Goal: Task Accomplishment & Management: Manage account settings

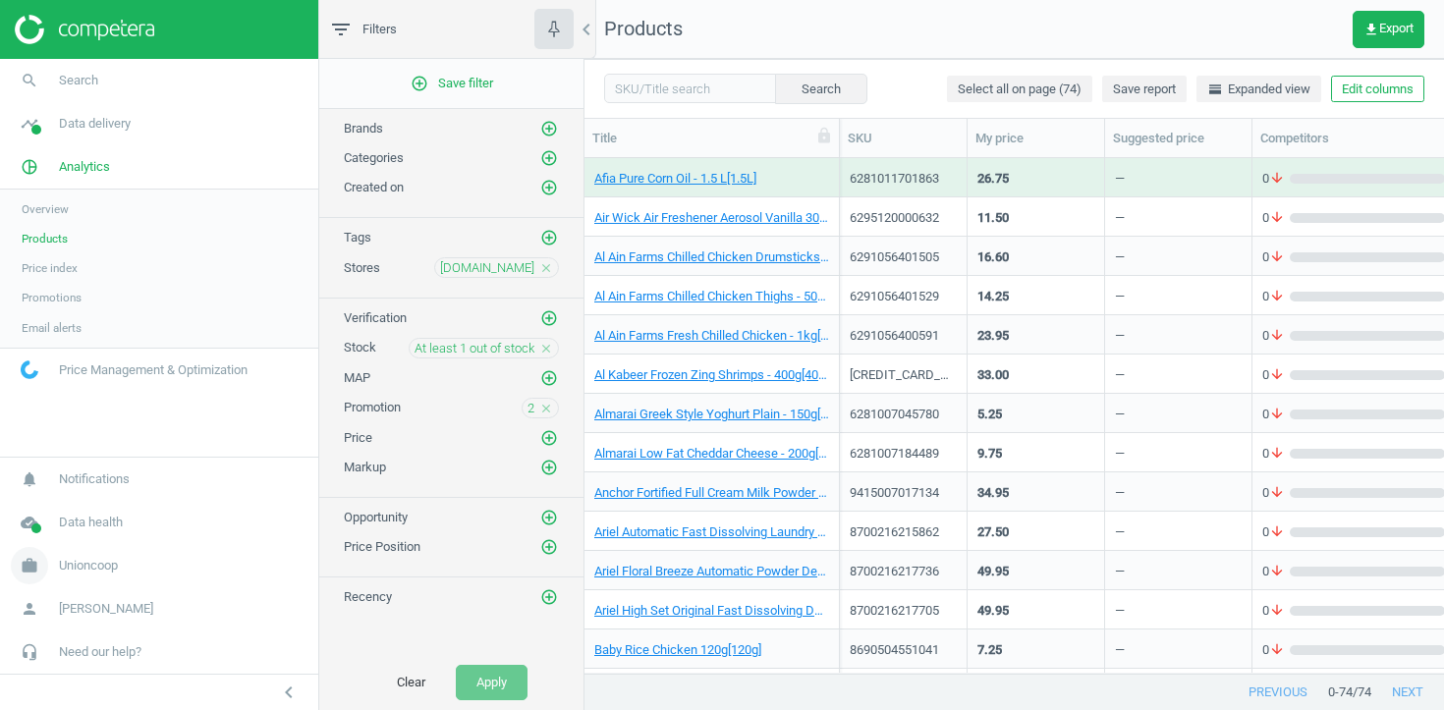
scroll to position [515, 860]
click at [83, 555] on link "work Unioncoop" at bounding box center [159, 565] width 318 height 43
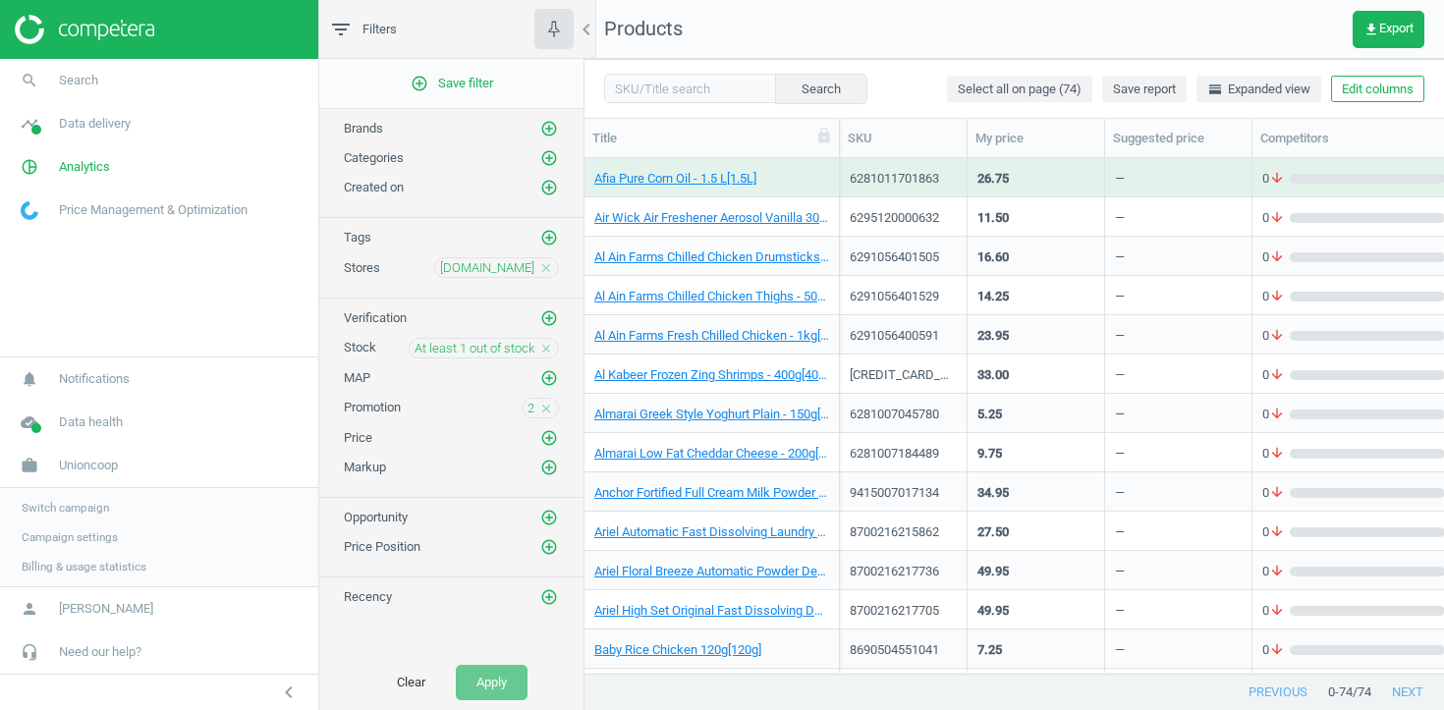
click at [85, 508] on span "Switch campaign" at bounding box center [65, 508] width 87 height 16
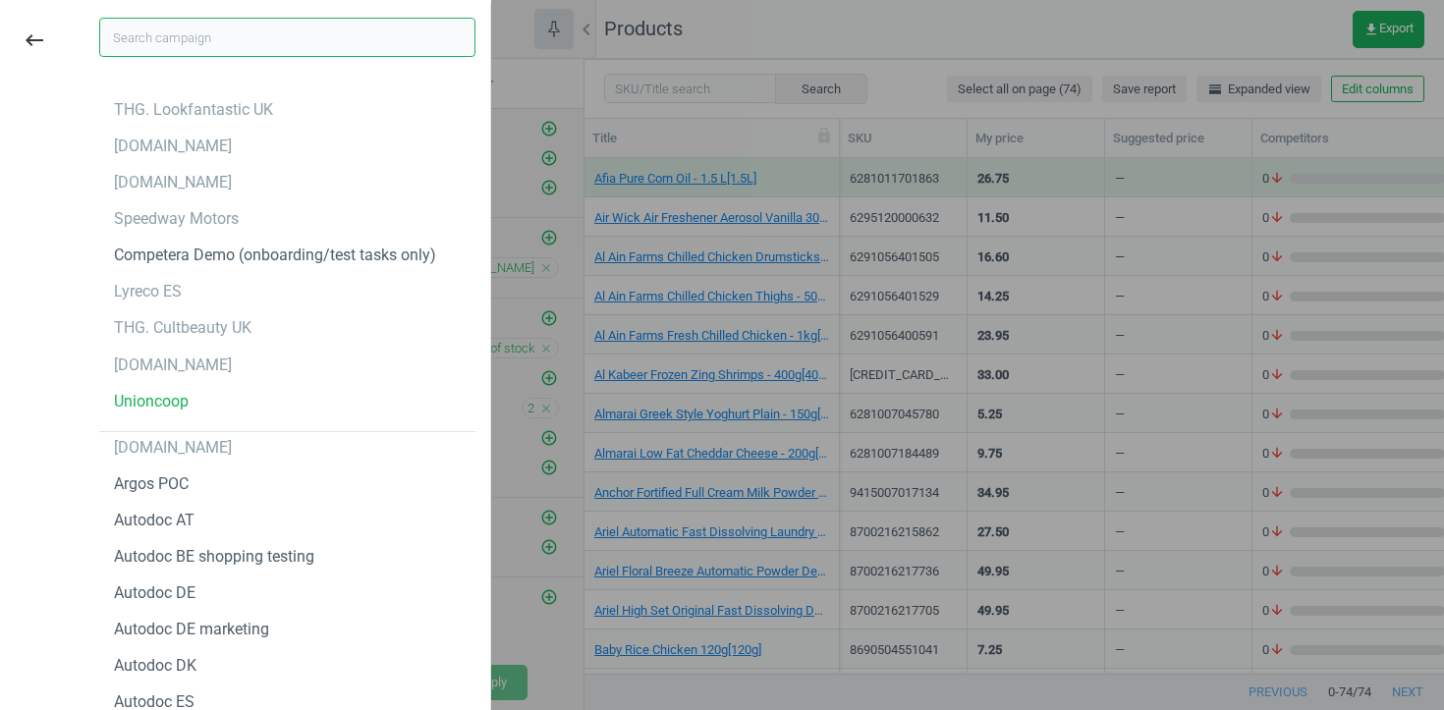
type input "L"
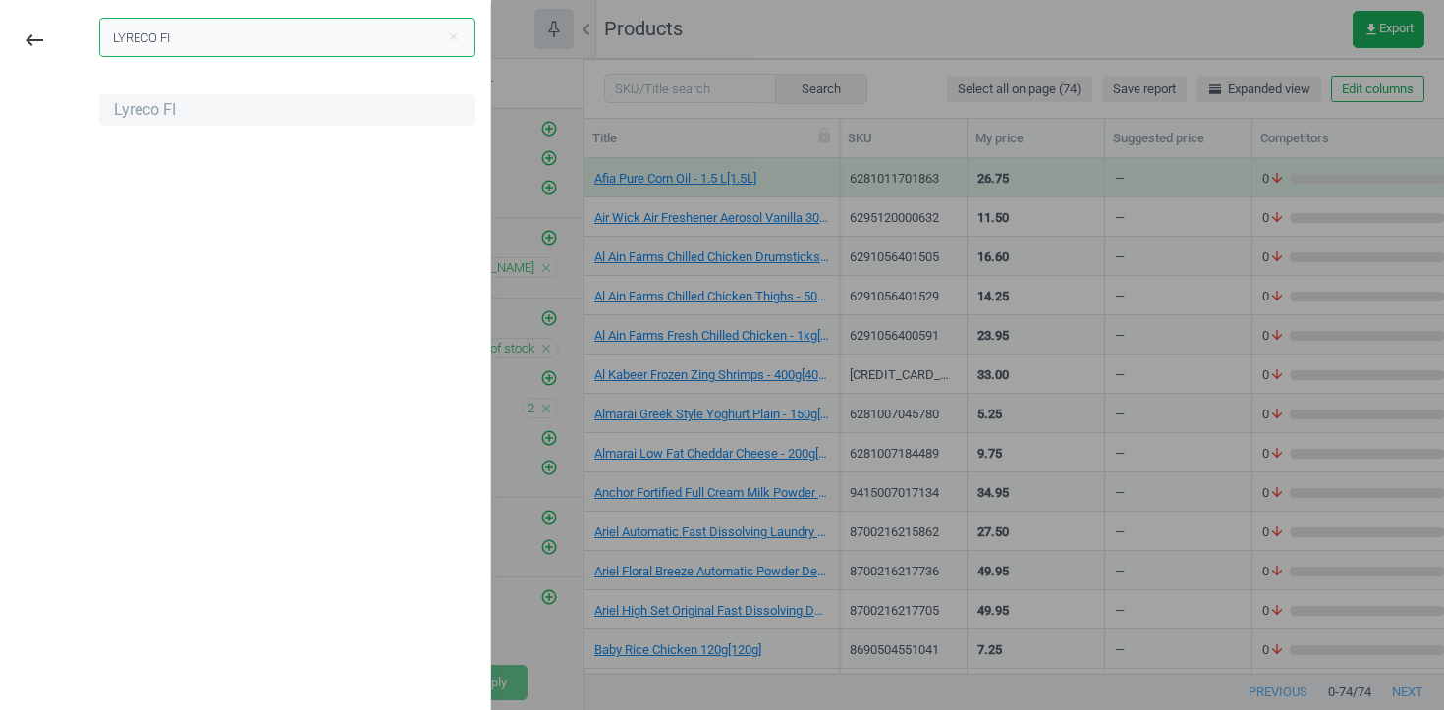
type input "LYRECO FI"
click at [140, 122] on div "Lyreco FI" at bounding box center [287, 109] width 376 height 31
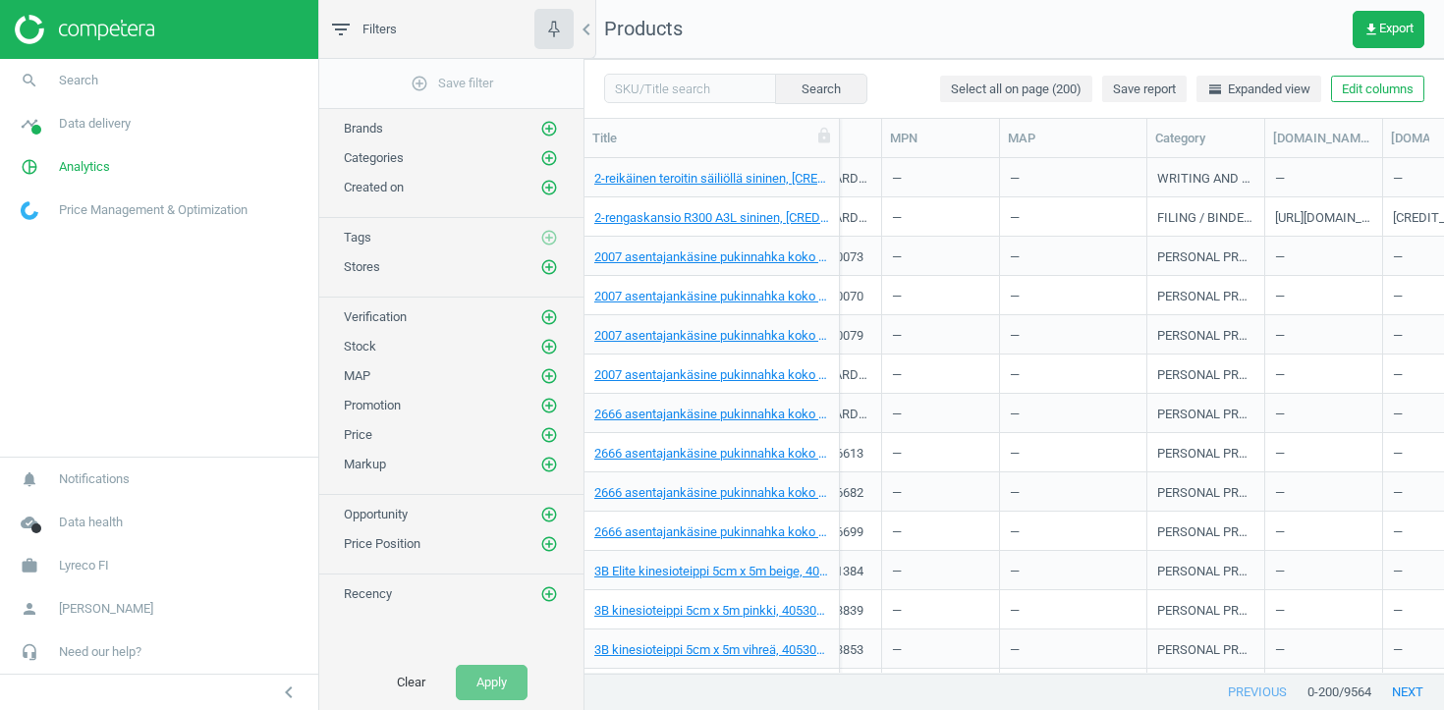
scroll to position [0, 1495]
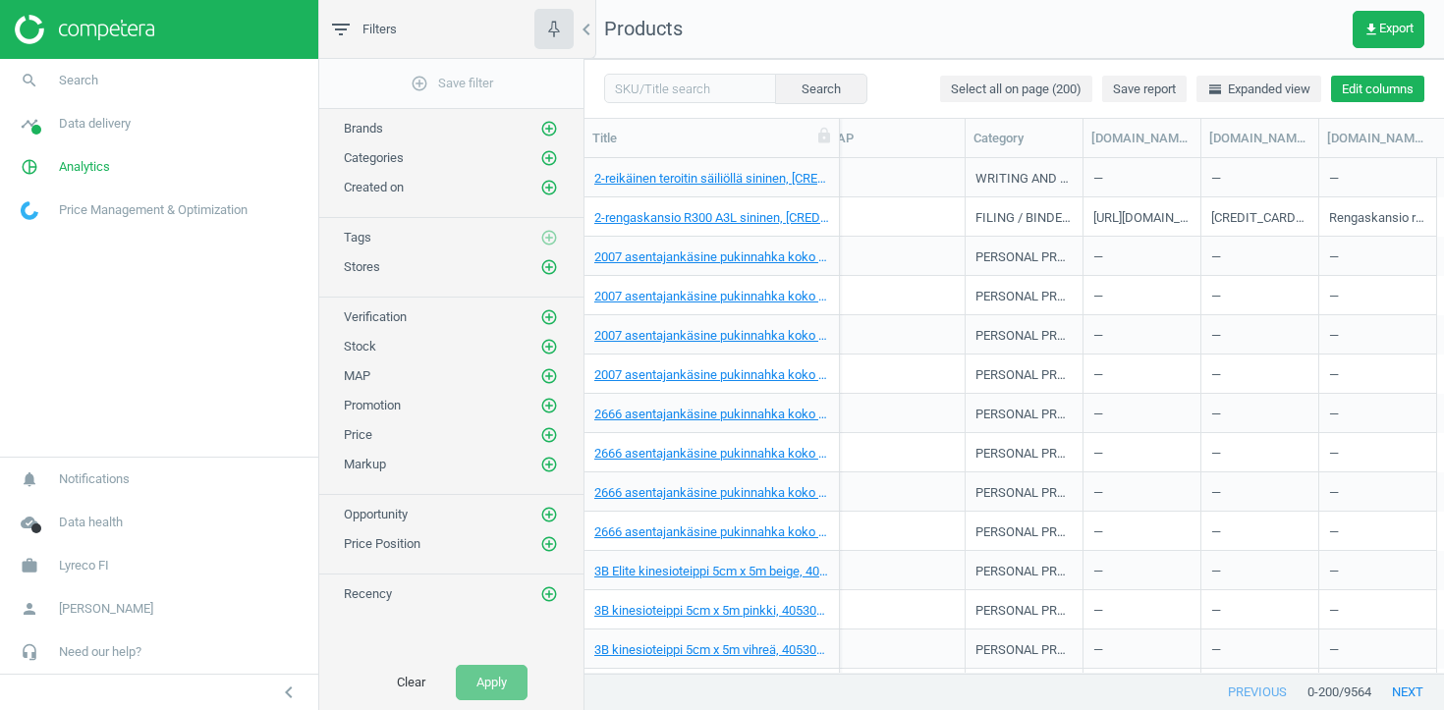
click at [1379, 98] on button "Edit columns" at bounding box center [1377, 90] width 93 height 28
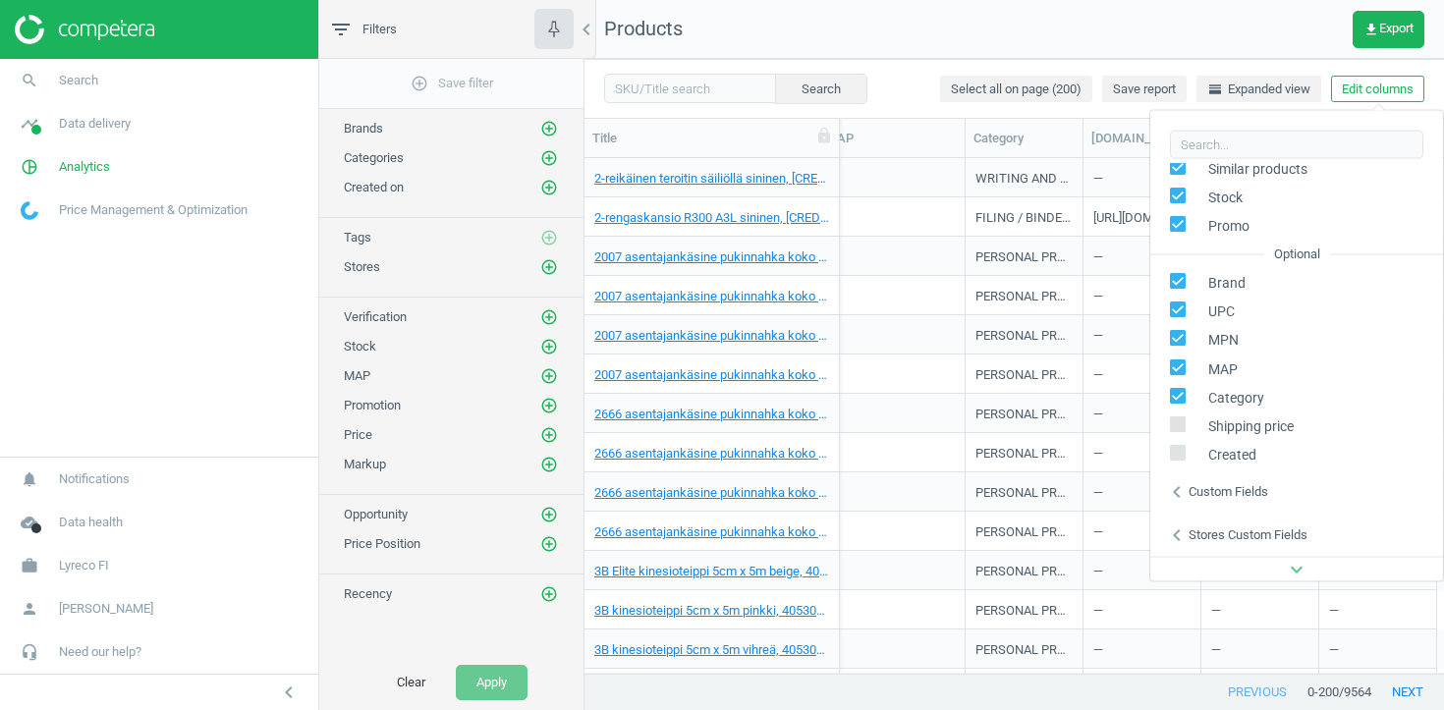
scroll to position [266, 0]
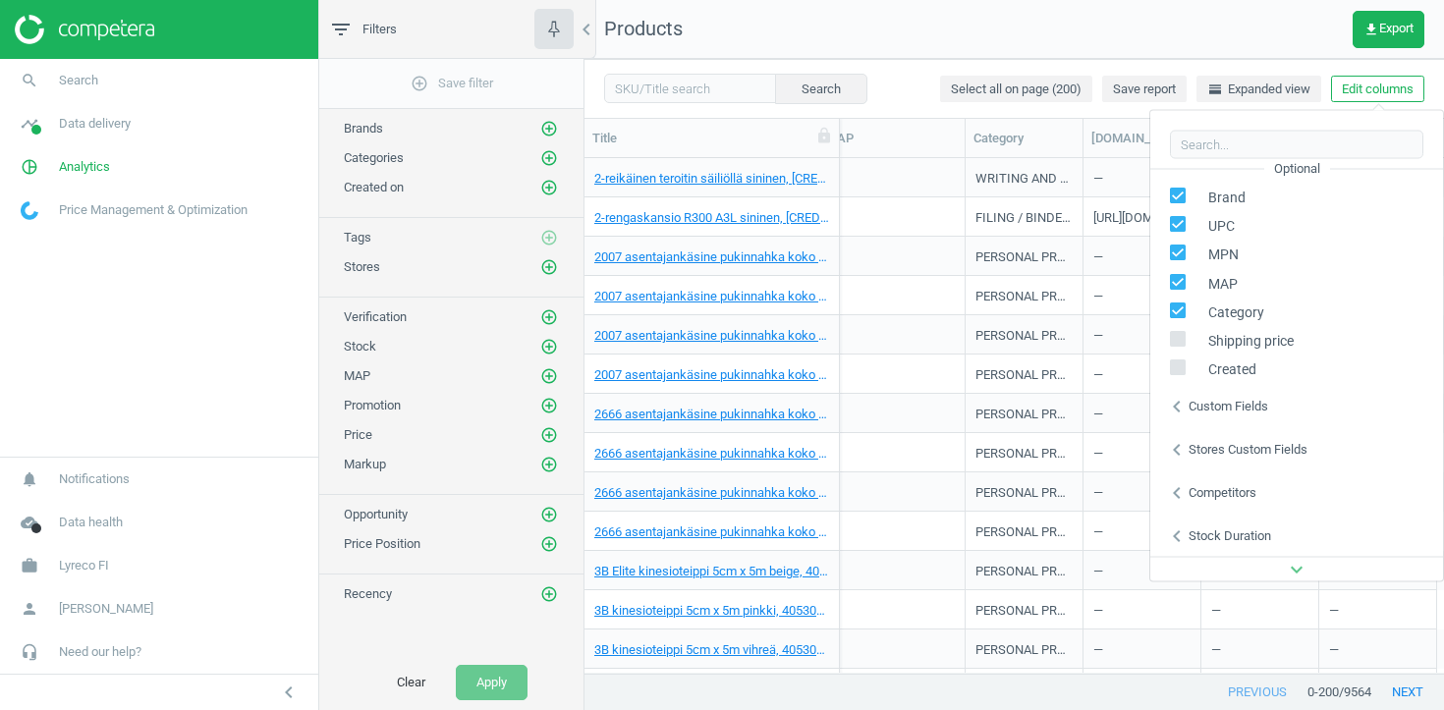
click at [1228, 439] on div "chevron_left Stores custom fields" at bounding box center [1296, 448] width 293 height 43
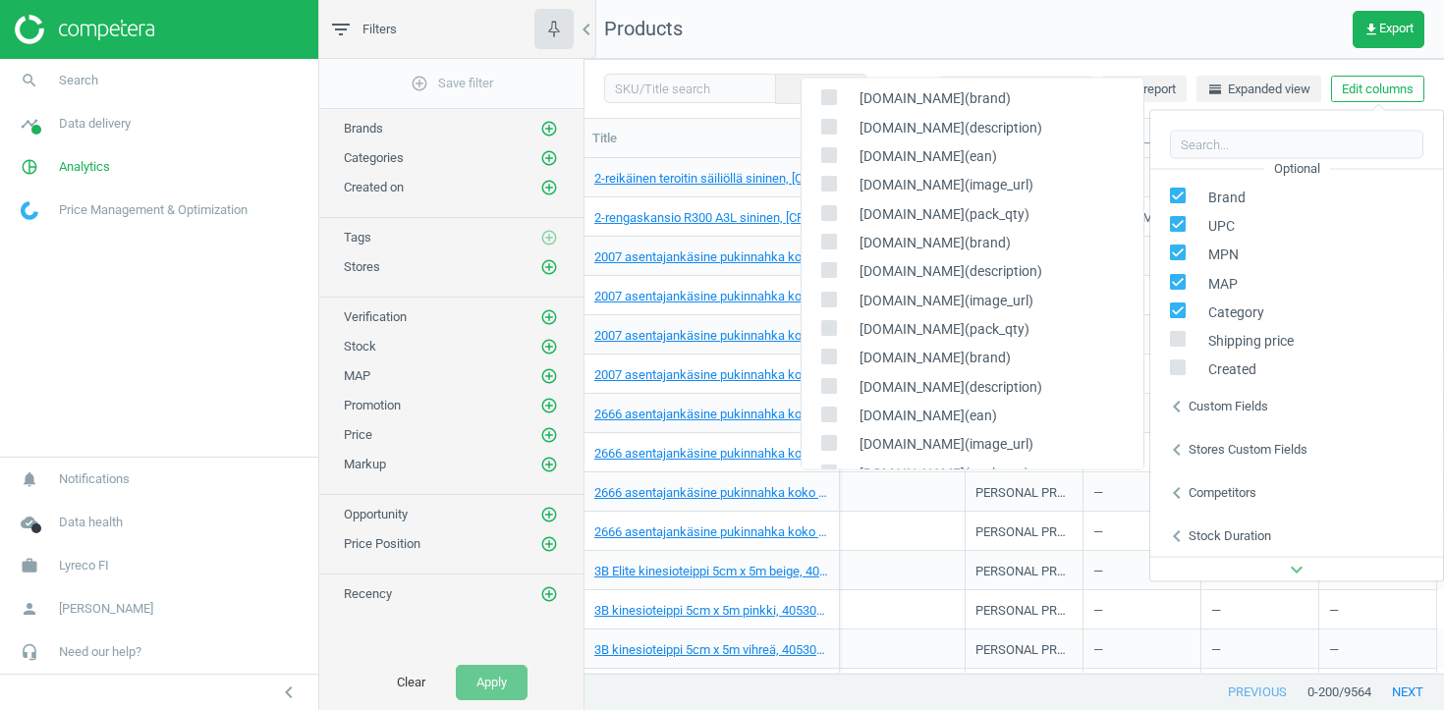
scroll to position [130, 0]
click at [933, 252] on div "pamark.fi(brand)" at bounding box center [973, 242] width 342 height 28
click at [926, 247] on span "pamark.fi(brand)" at bounding box center [930, 242] width 161 height 19
click at [816, 241] on div "pamark.fi(brand)" at bounding box center [973, 242] width 342 height 28
click at [824, 242] on input "checkbox" at bounding box center [828, 240] width 13 height 13
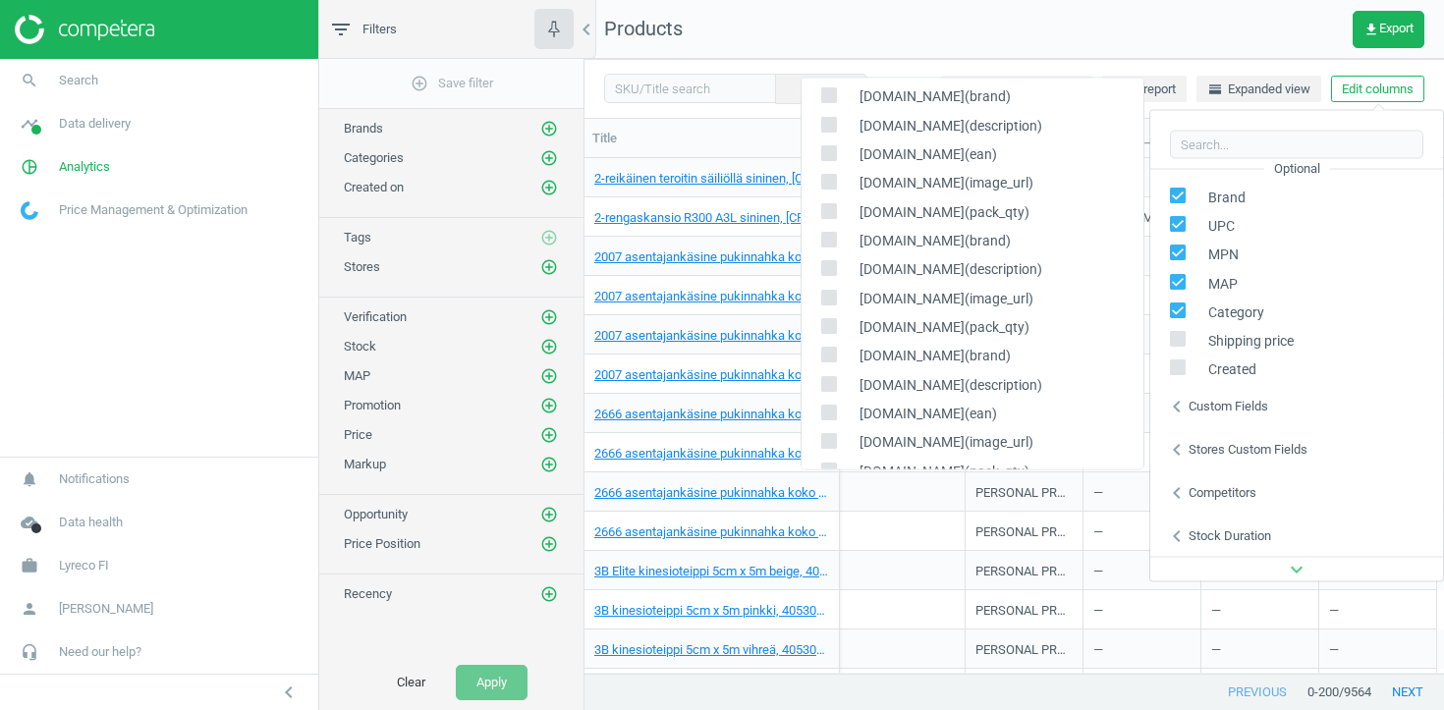
checkbox input "true"
click at [824, 270] on input "checkbox" at bounding box center [828, 268] width 13 height 13
checkbox input "true"
click at [829, 294] on input "checkbox" at bounding box center [828, 298] width 13 height 13
checkbox input "true"
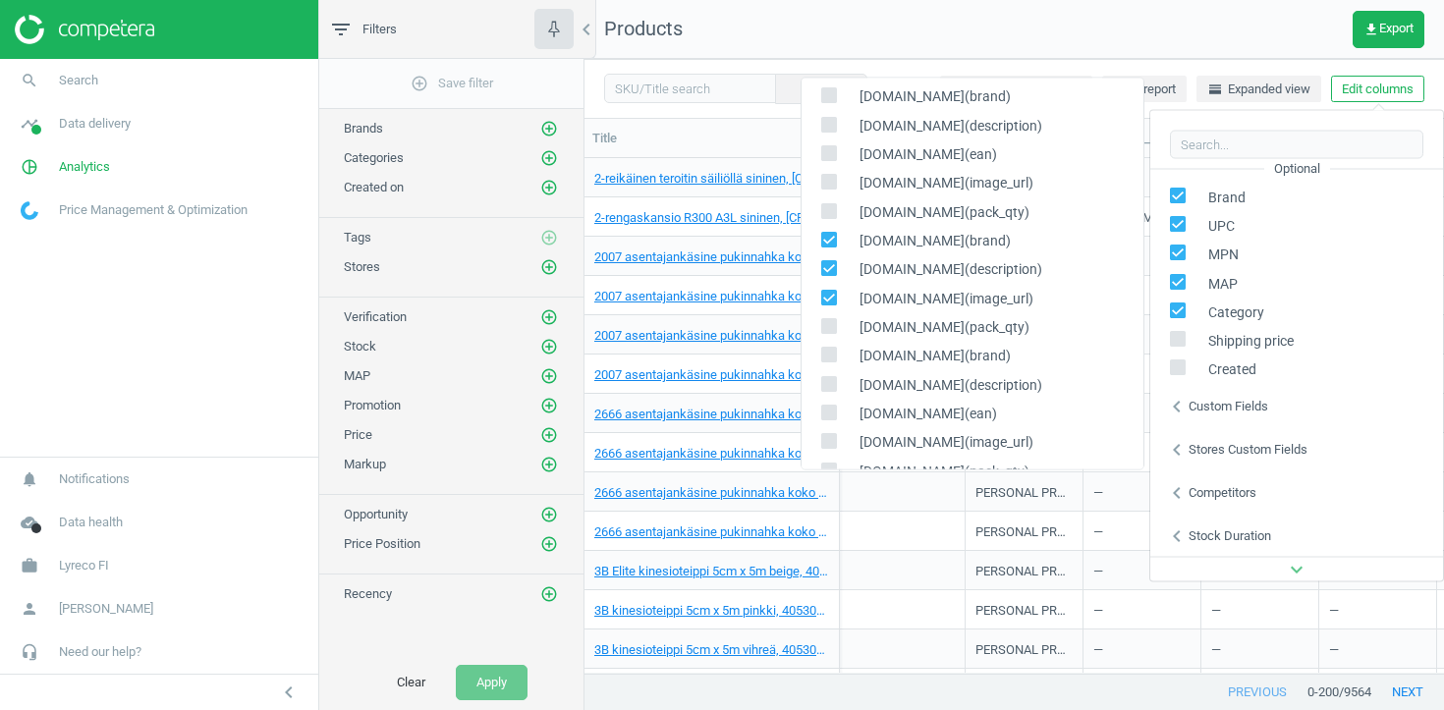
click at [829, 327] on input "checkbox" at bounding box center [828, 326] width 13 height 13
checkbox input "true"
click at [926, 521] on div "—" at bounding box center [891, 531] width 127 height 34
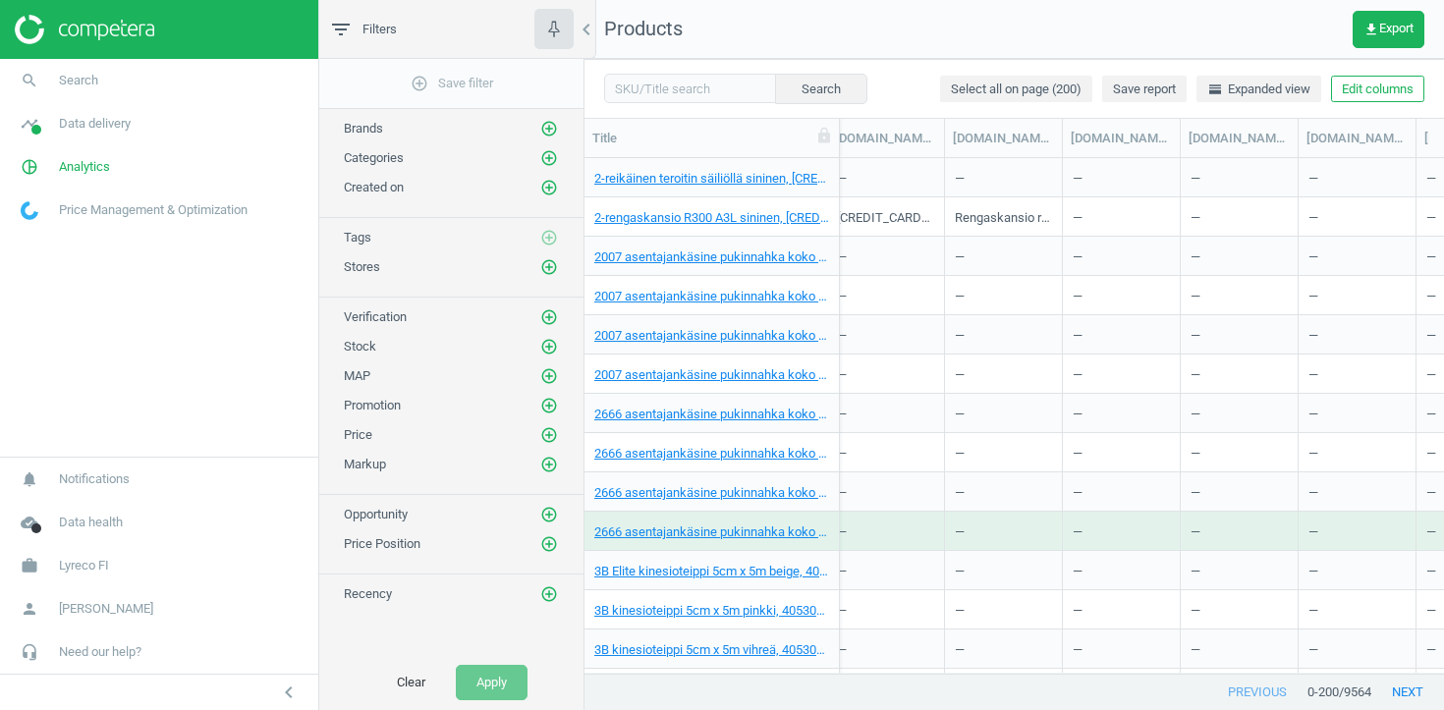
scroll to position [0, 1966]
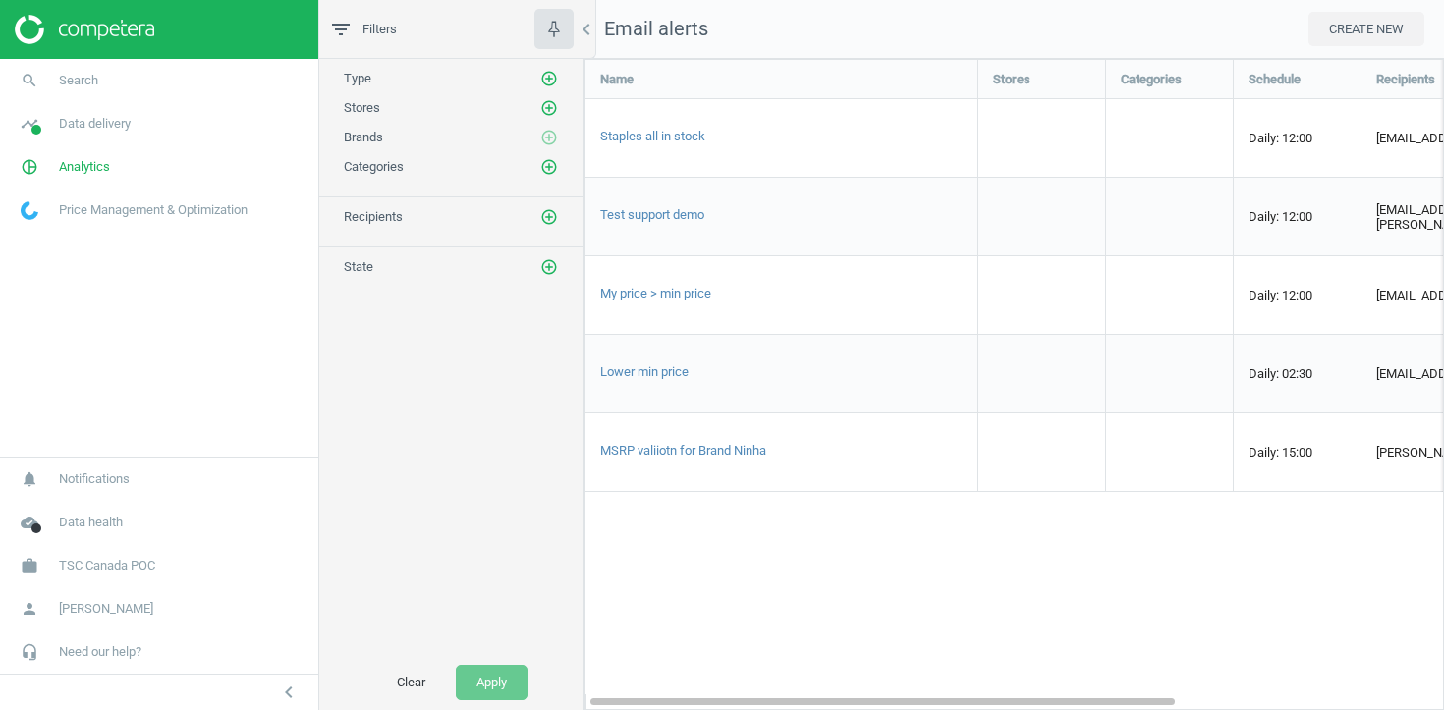
scroll to position [652, 861]
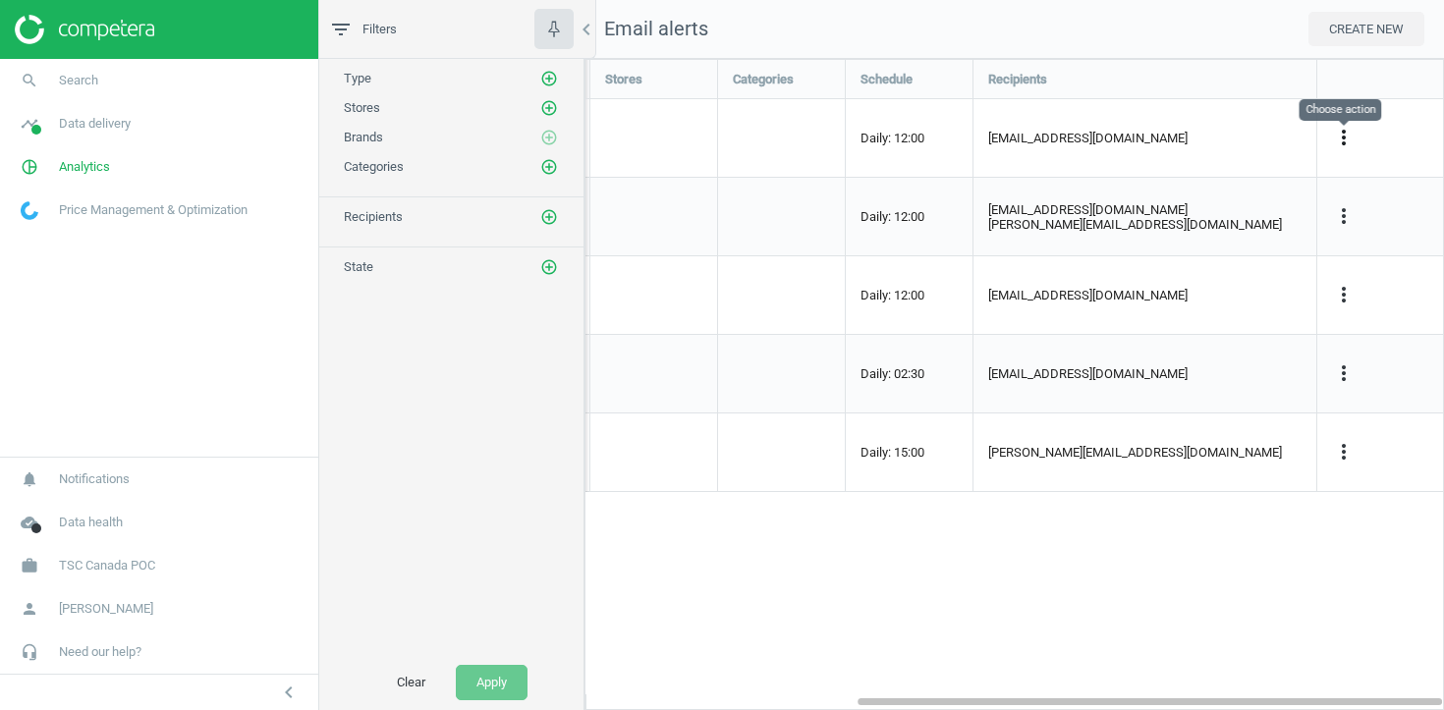
click at [1346, 139] on icon "more_vert" at bounding box center [1344, 138] width 24 height 24
click at [1253, 173] on link "Edit" at bounding box center [1220, 173] width 269 height 30
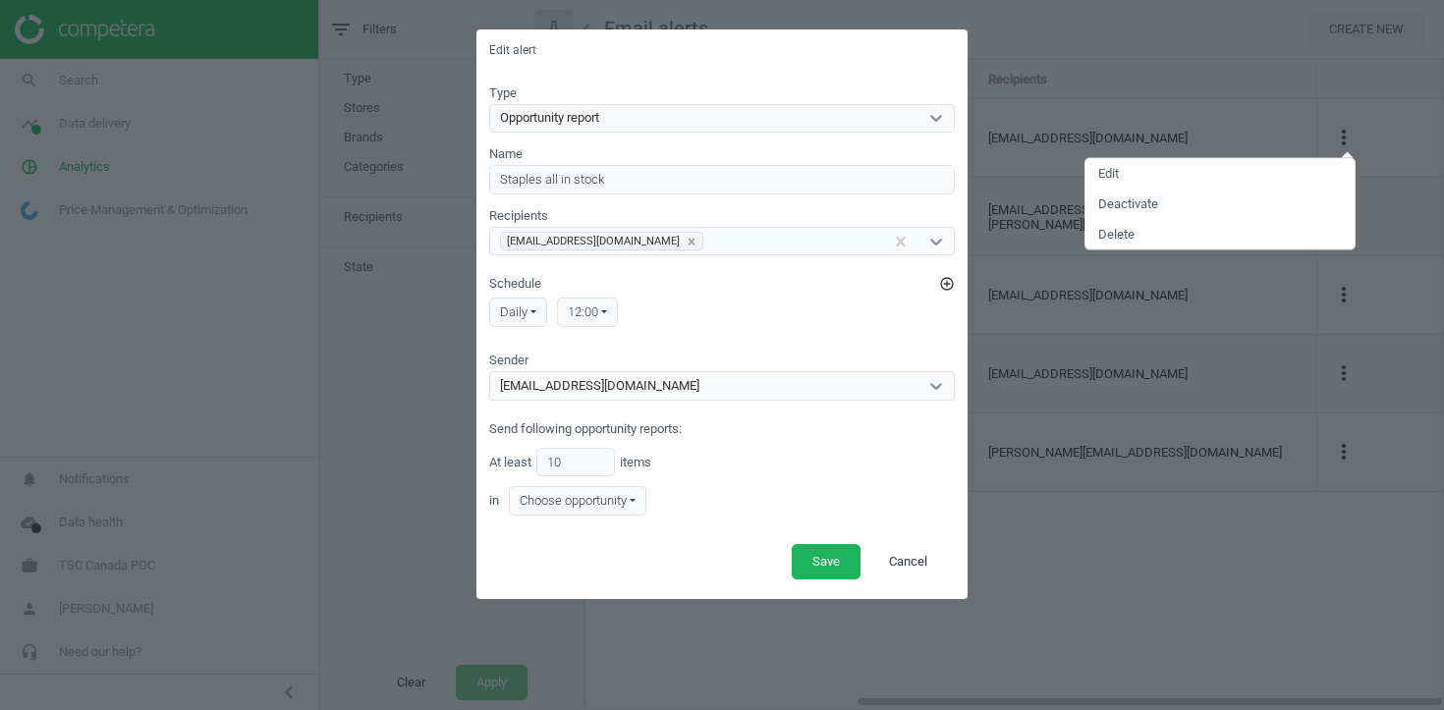
click at [607, 304] on div "12:00" at bounding box center [587, 312] width 61 height 29
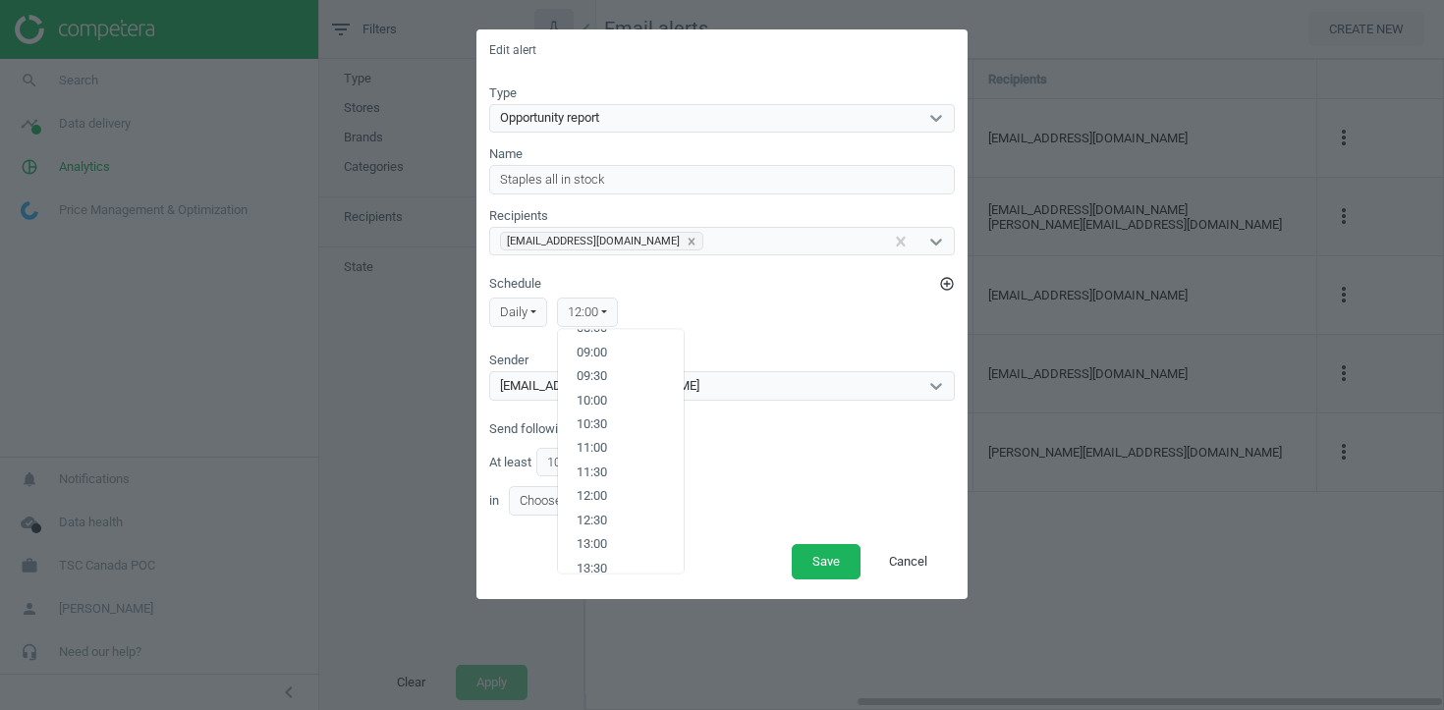
scroll to position [433, 0]
click at [841, 309] on div "daily Daily Monday Tuesday Wednesday Thursday Friday Saturday Sunday 12:00 00:0…" at bounding box center [722, 312] width 466 height 39
click at [888, 561] on button "Cancel" at bounding box center [908, 561] width 80 height 35
